Goal: Transaction & Acquisition: Purchase product/service

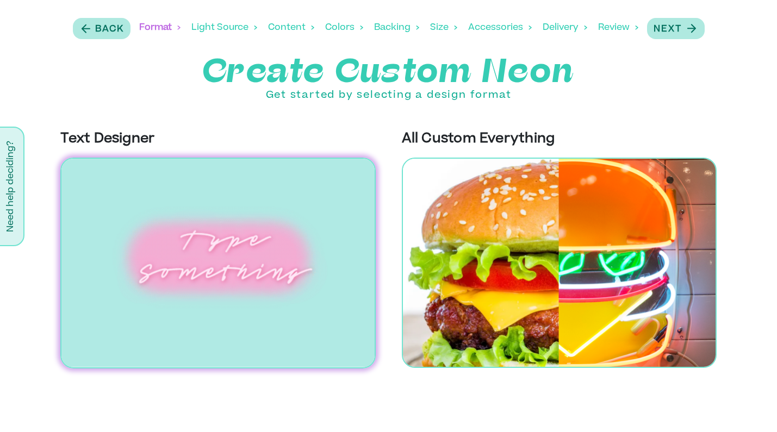
click at [214, 240] on img at bounding box center [217, 263] width 315 height 211
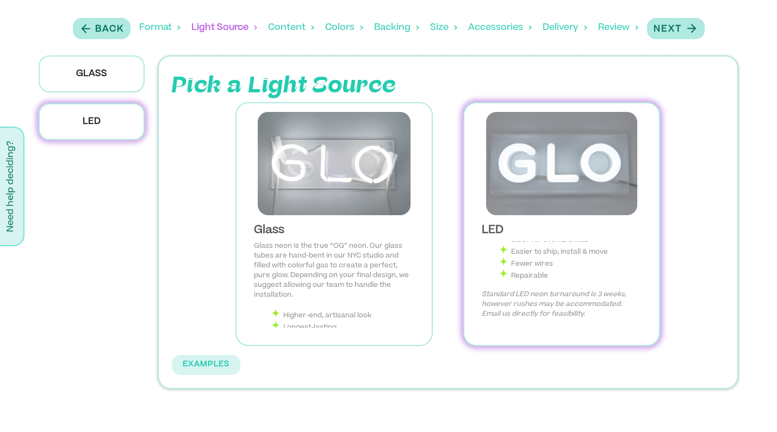
click at [541, 186] on img at bounding box center [561, 163] width 177 height 103
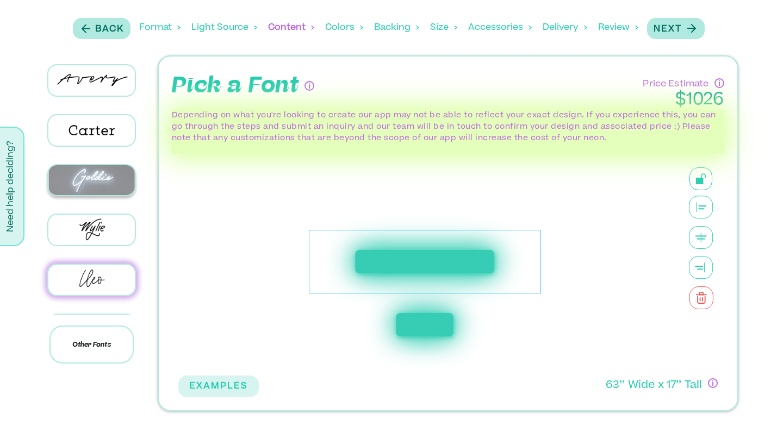
click at [92, 189] on img at bounding box center [91, 180] width 86 height 30
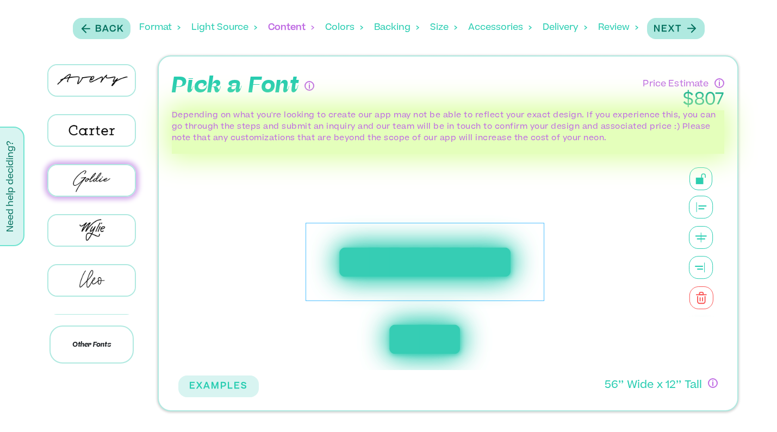
click at [392, 264] on div "**********" at bounding box center [424, 262] width 239 height 78
click at [336, 25] on div "Colors" at bounding box center [344, 28] width 38 height 34
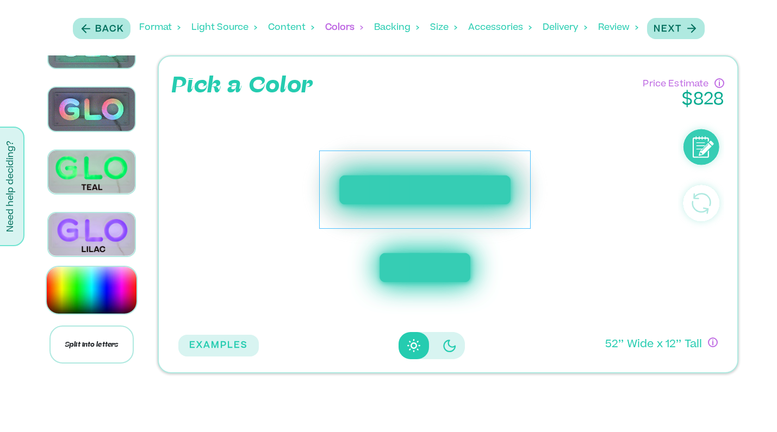
scroll to position [1069, 0]
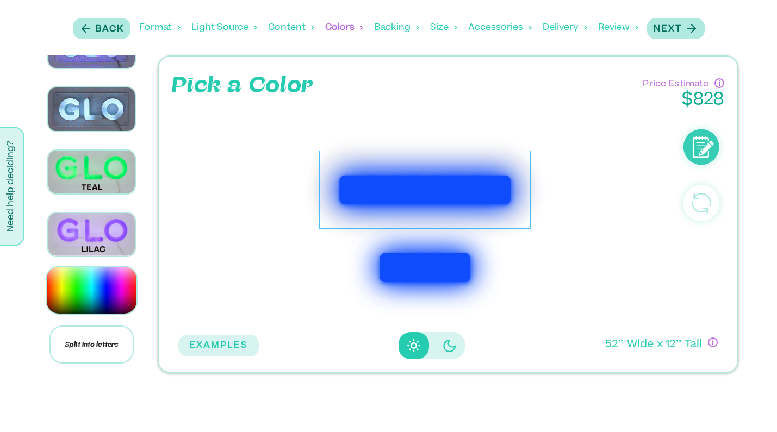
scroll to position [968, 0]
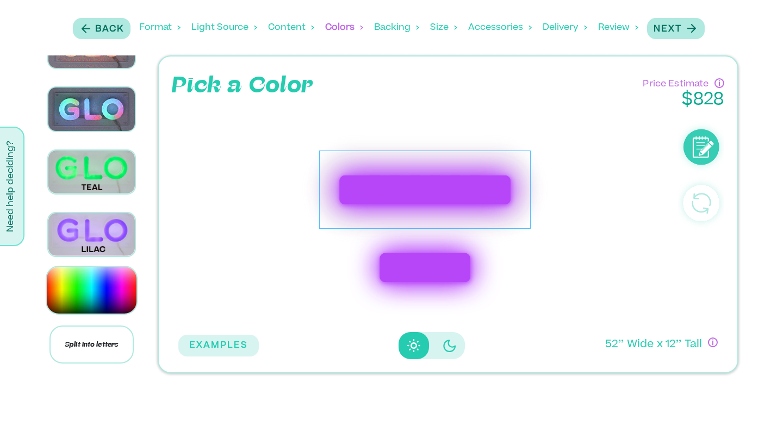
scroll to position [866, 0]
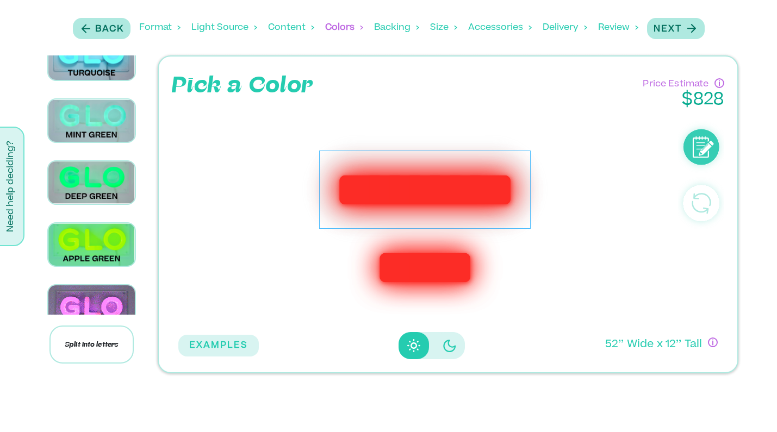
scroll to position [603, 0]
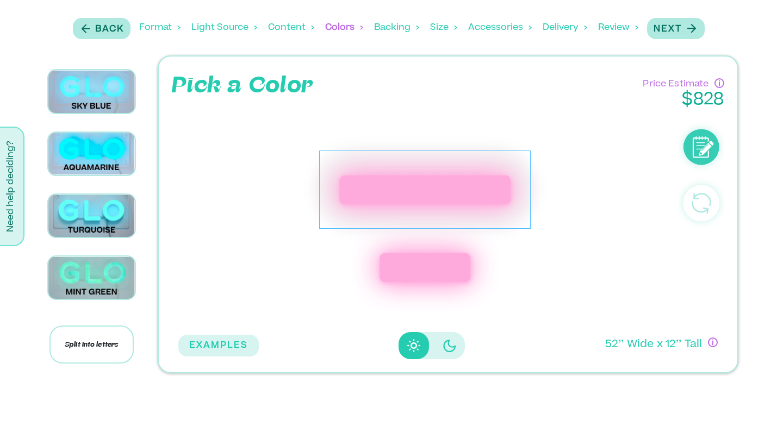
scroll to position [447, 0]
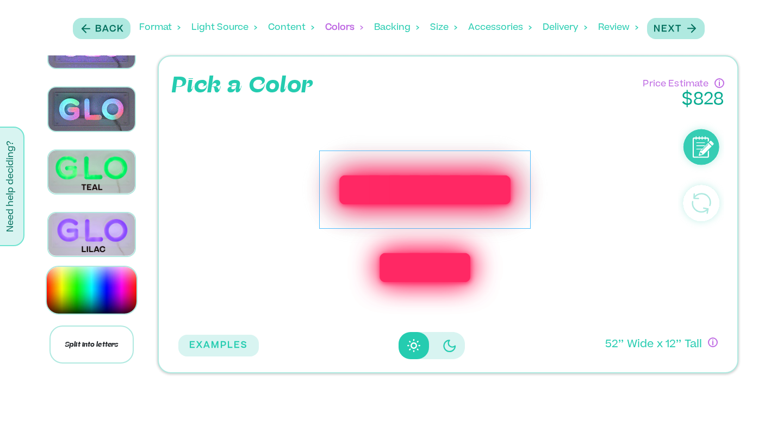
scroll to position [1022, 0]
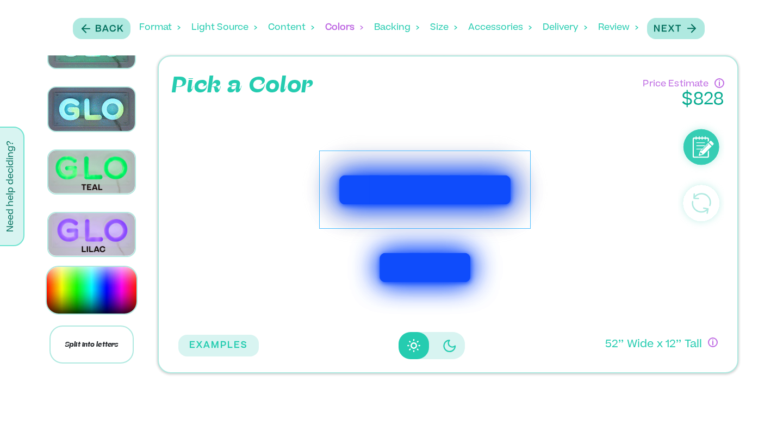
scroll to position [0, 0]
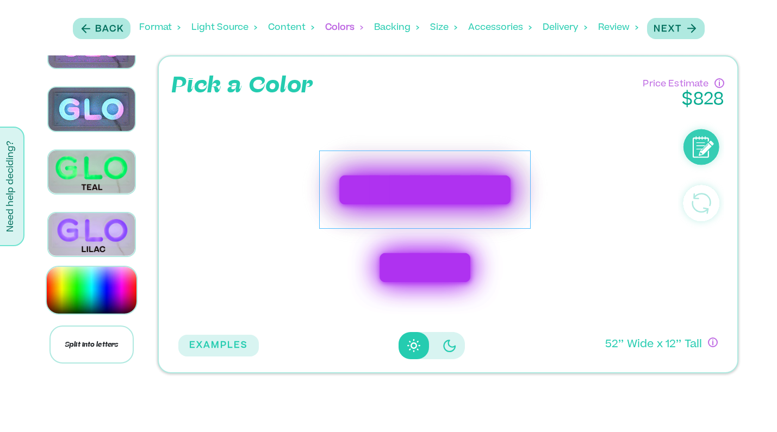
scroll to position [796, 0]
